Goal: Information Seeking & Learning: Check status

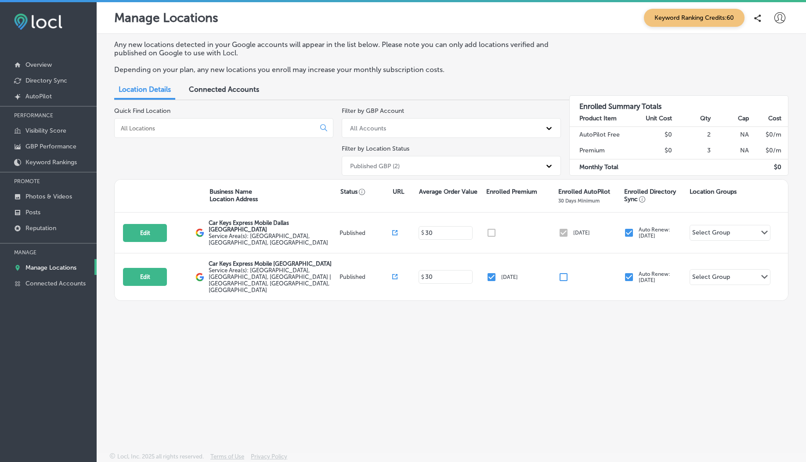
click at [383, 166] on div "Published GBP (2)" at bounding box center [375, 165] width 50 height 7
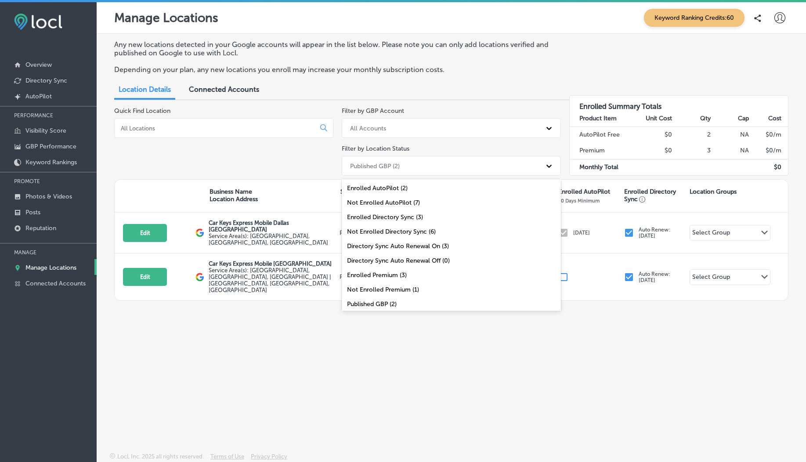
scroll to position [31, 0]
click at [395, 245] on div "Enrolled Premium (3)" at bounding box center [451, 244] width 219 height 14
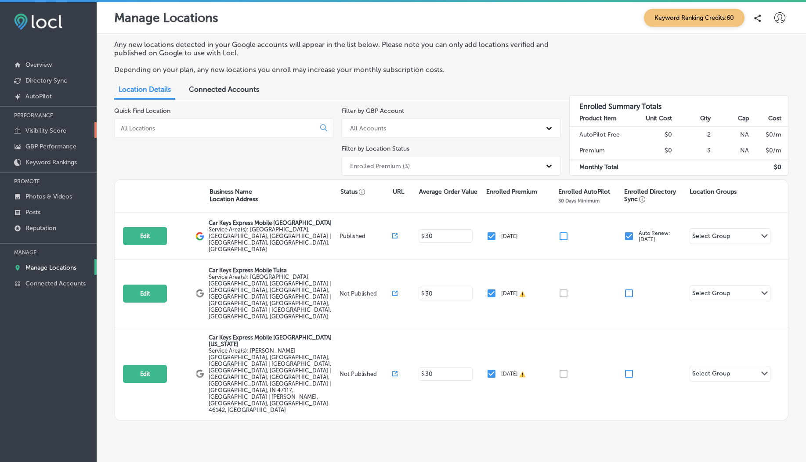
click at [52, 126] on link "Visibility Score" at bounding box center [48, 130] width 97 height 16
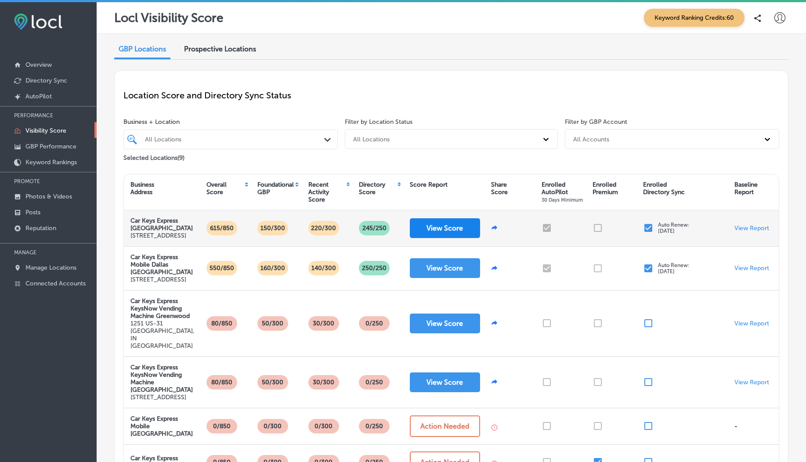
click at [438, 238] on button "View Score" at bounding box center [445, 228] width 70 height 20
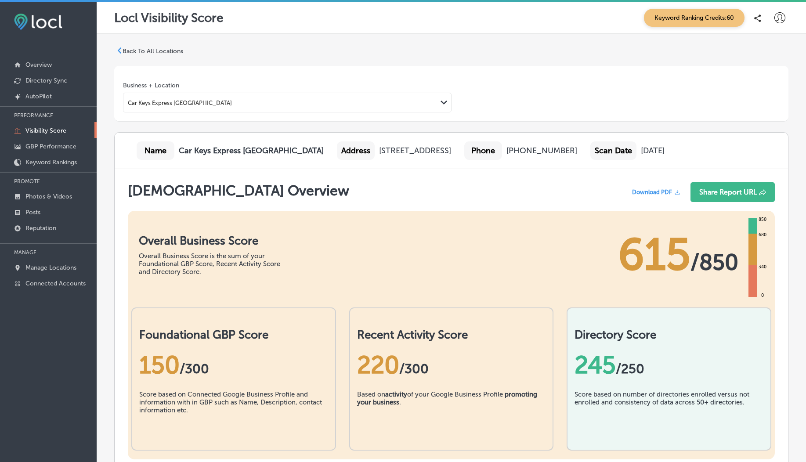
click at [46, 130] on p "Visibility Score" at bounding box center [45, 130] width 41 height 7
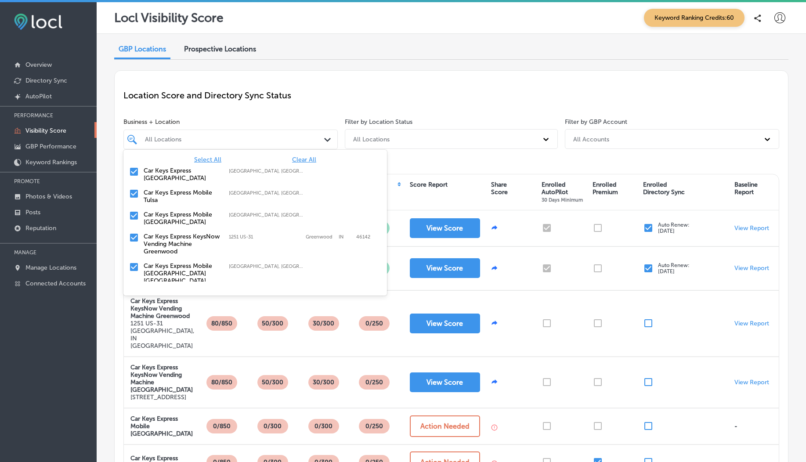
click at [185, 138] on div "All Locations" at bounding box center [235, 139] width 180 height 7
click at [235, 118] on span "Business + Location" at bounding box center [230, 121] width 214 height 7
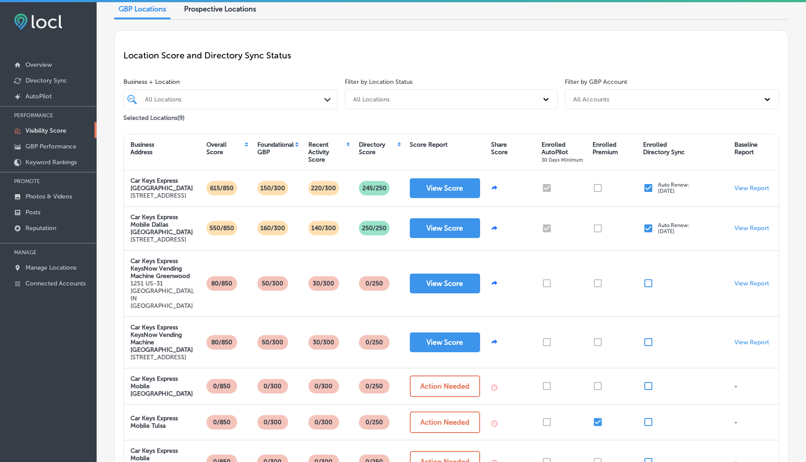
scroll to position [42, 0]
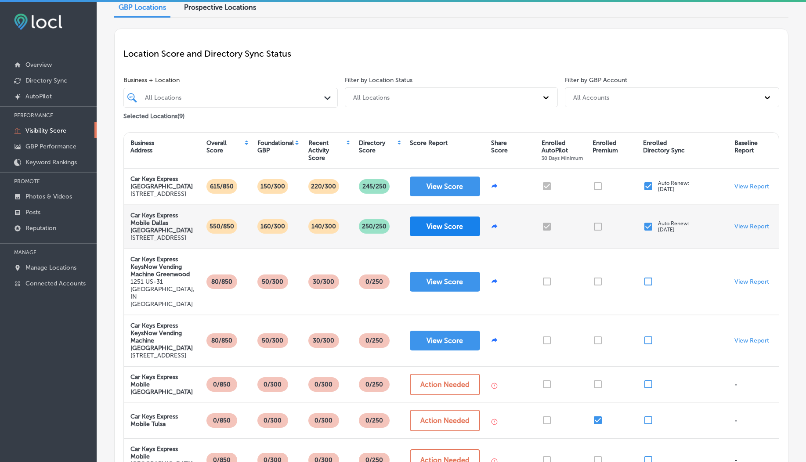
click at [432, 236] on button "View Score" at bounding box center [445, 227] width 70 height 20
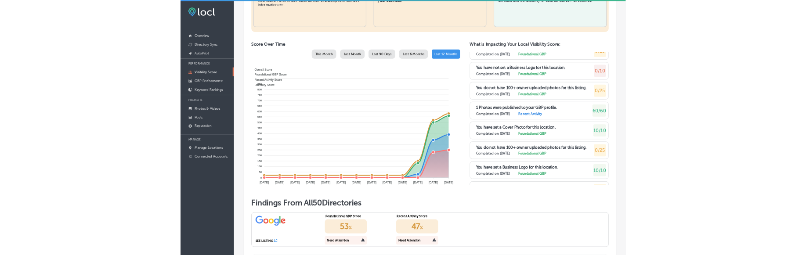
scroll to position [787, 0]
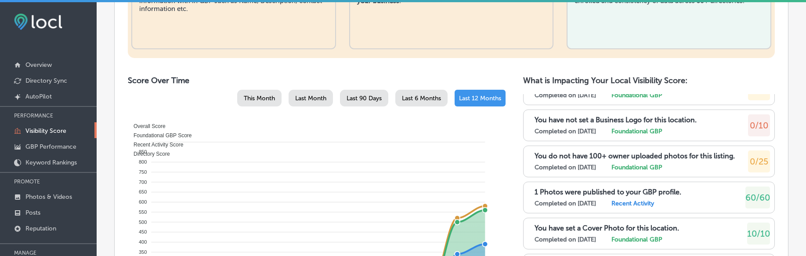
click at [423, 106] on div "Last 6 Months" at bounding box center [421, 98] width 52 height 17
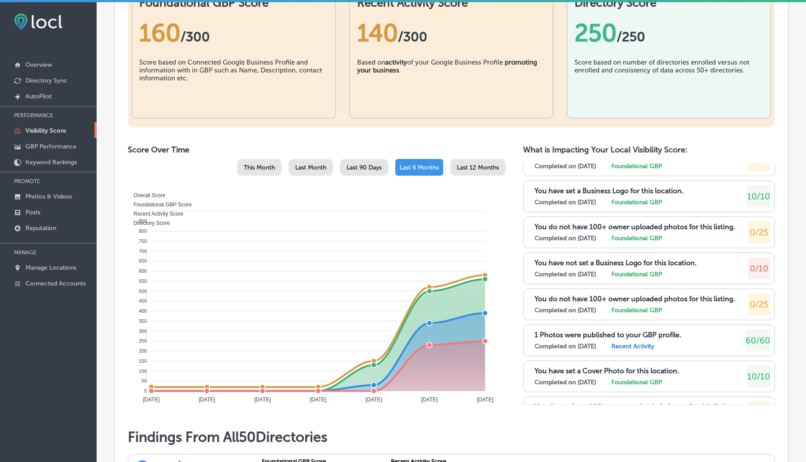
scroll to position [0, 0]
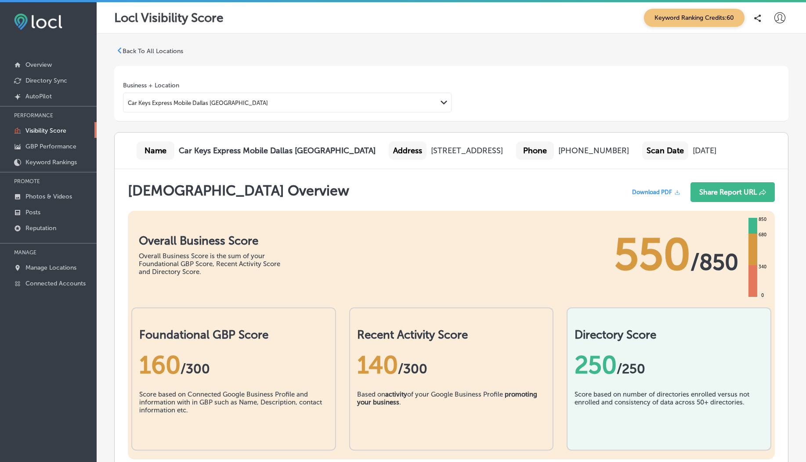
click at [774, 19] on icon at bounding box center [779, 17] width 11 height 11
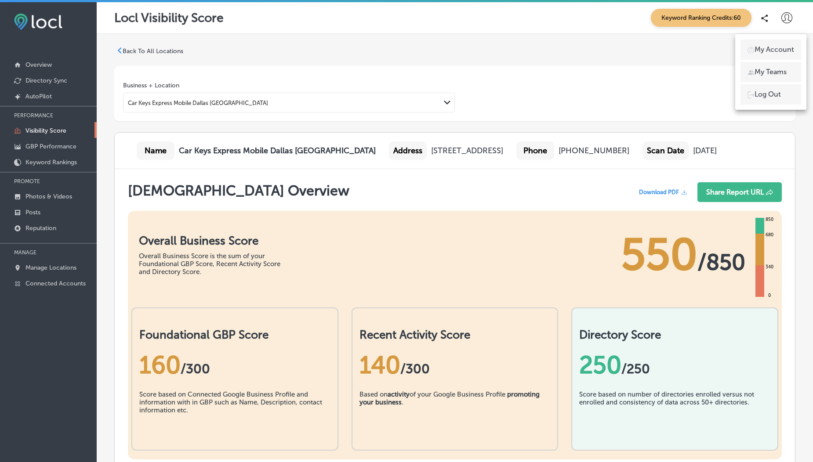
click at [758, 47] on p "My Account" at bounding box center [774, 49] width 40 height 11
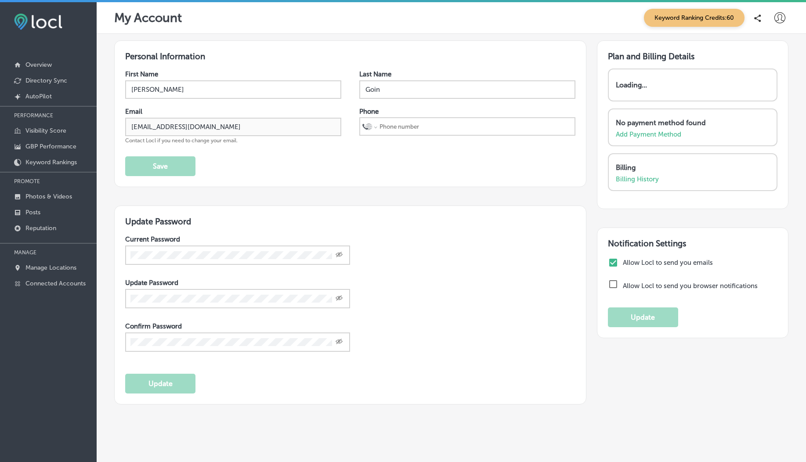
select select "US"
